Goal: Task Accomplishment & Management: Use online tool/utility

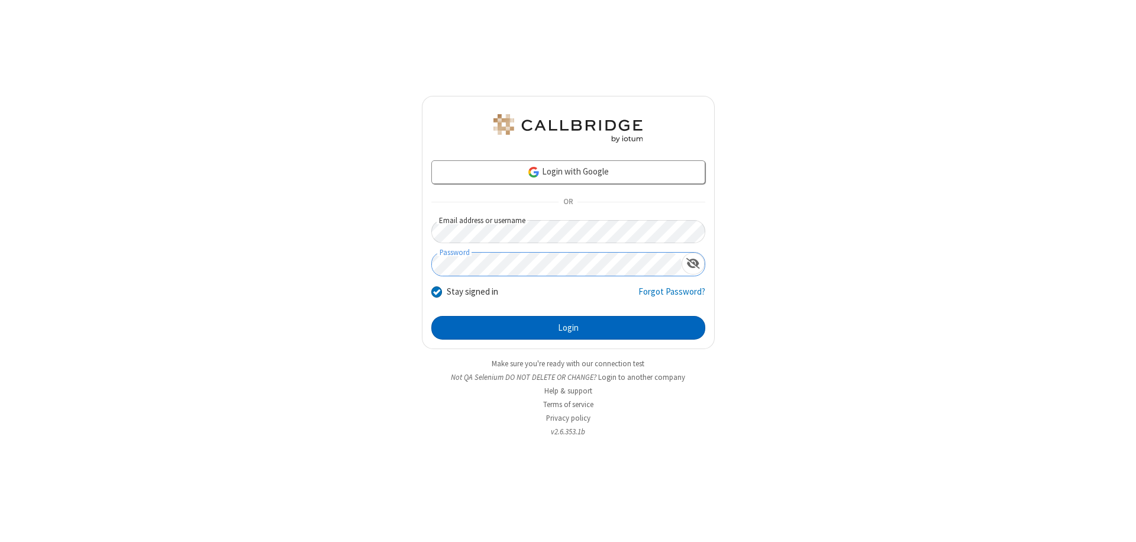
click at [568, 328] on button "Login" at bounding box center [568, 328] width 274 height 24
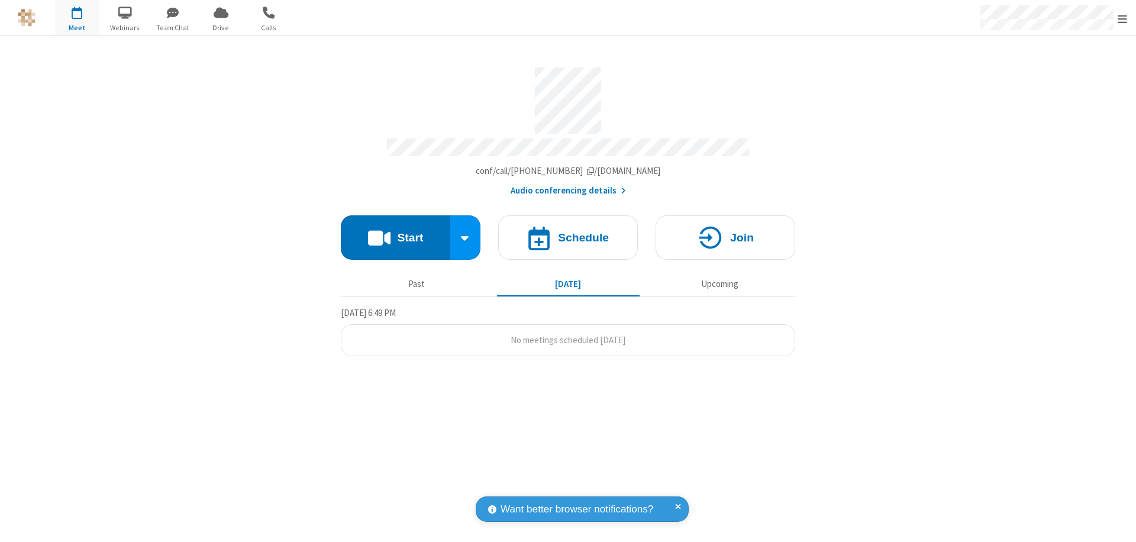
click at [395, 232] on button "Start" at bounding box center [395, 237] width 109 height 44
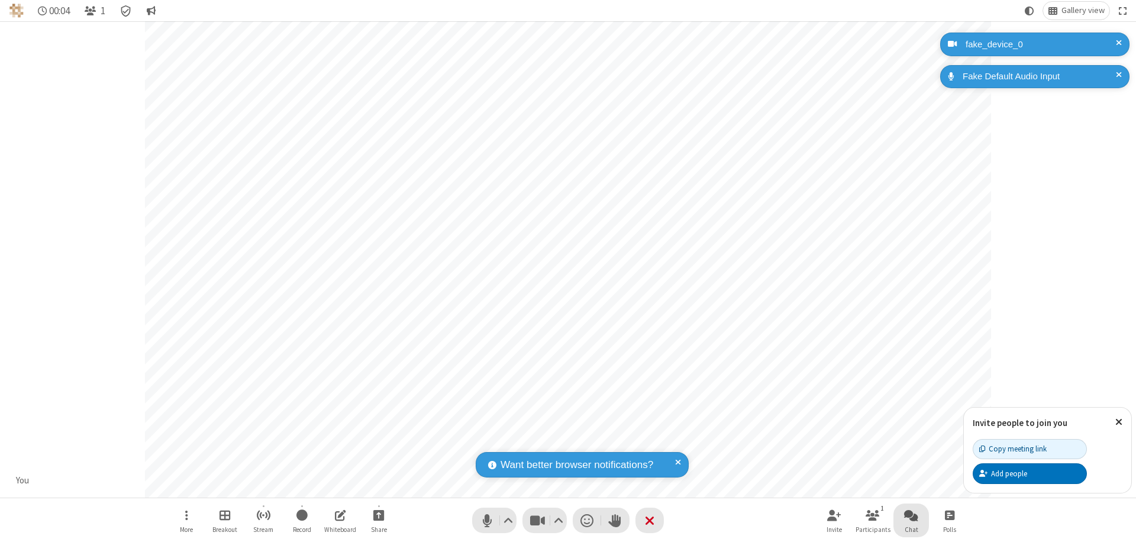
click at [911, 515] on span "Open chat" at bounding box center [911, 515] width 14 height 15
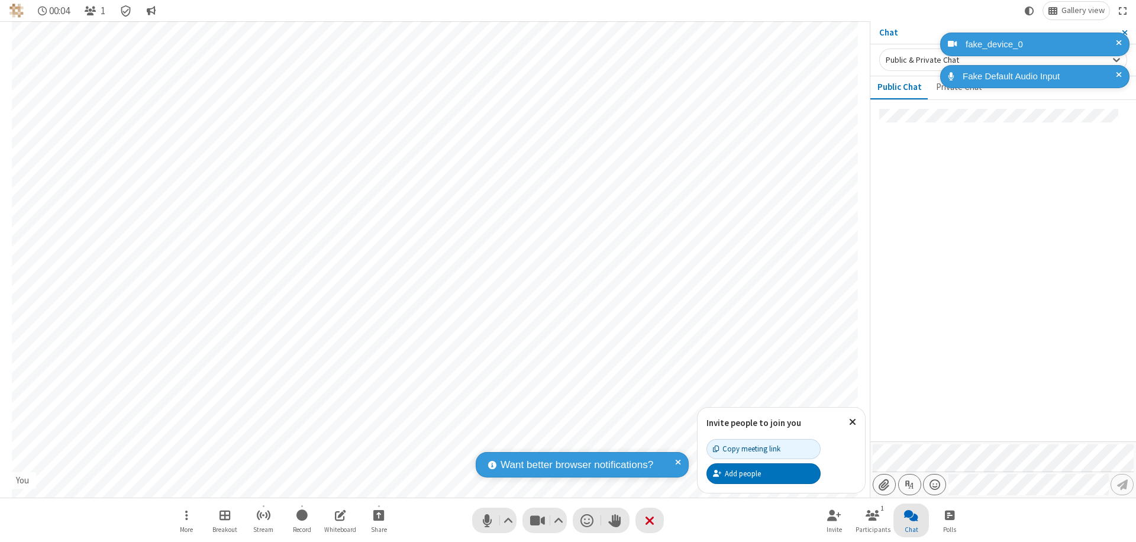
type input "C:\fakepath\doc_test.docx"
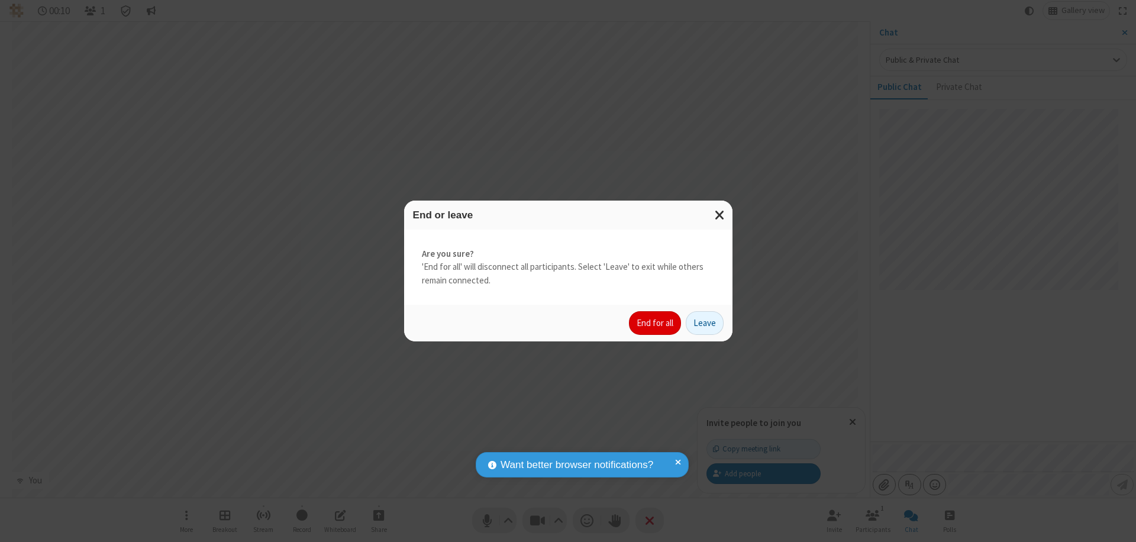
click at [656, 323] on button "End for all" at bounding box center [655, 323] width 52 height 24
